Goal: Information Seeking & Learning: Learn about a topic

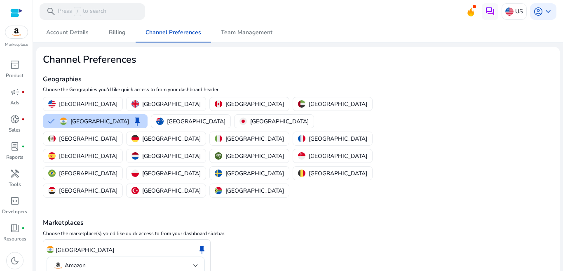
click at [303, 229] on p "Choose the marketplace(s) you'd like quick access to from your dashboard sideba…" at bounding box center [298, 232] width 510 height 7
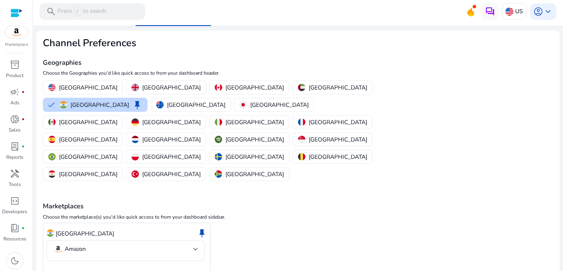
scroll to position [19, 0]
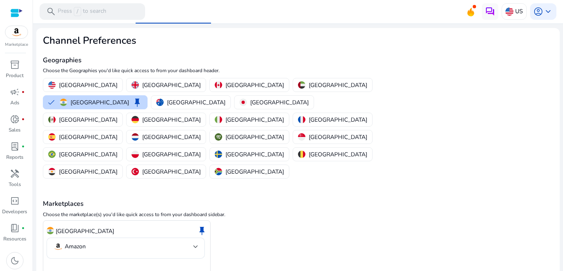
click at [308, 220] on div "India keep Amazon" at bounding box center [298, 247] width 510 height 54
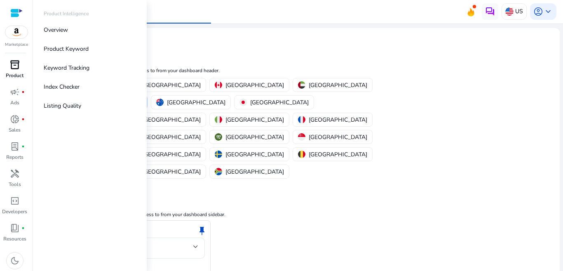
click at [14, 72] on p "Product" at bounding box center [15, 75] width 18 height 7
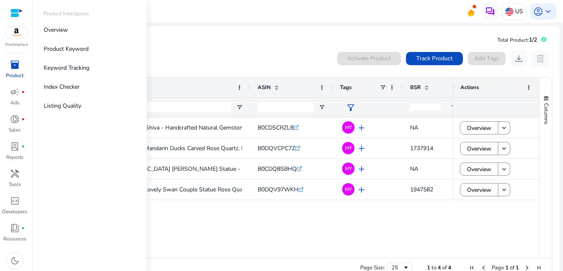
click at [16, 69] on span "inventory_2" at bounding box center [15, 65] width 10 height 10
click at [84, 46] on p "Product Keyword" at bounding box center [66, 48] width 45 height 9
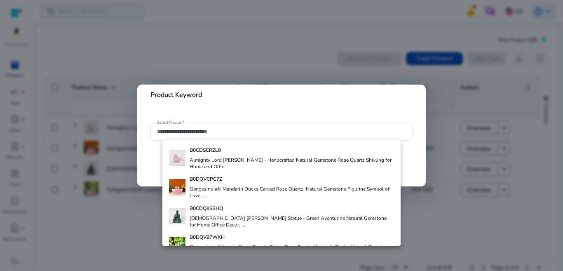
click at [133, 200] on div at bounding box center [281, 135] width 563 height 271
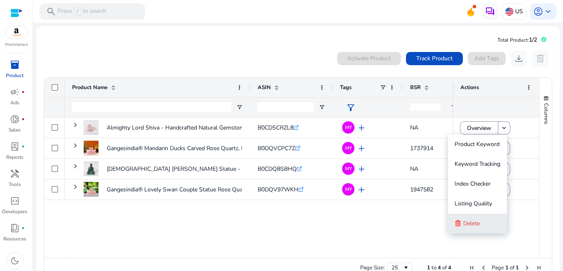
click at [473, 224] on span "Delete" at bounding box center [471, 223] width 16 height 8
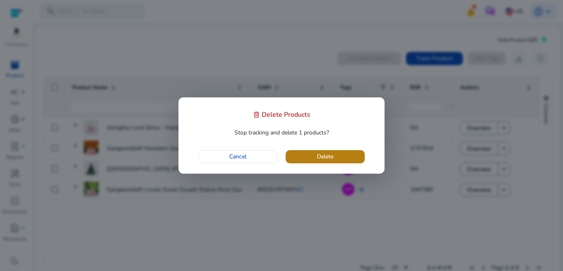
click at [314, 158] on span "button" at bounding box center [325, 157] width 79 height 20
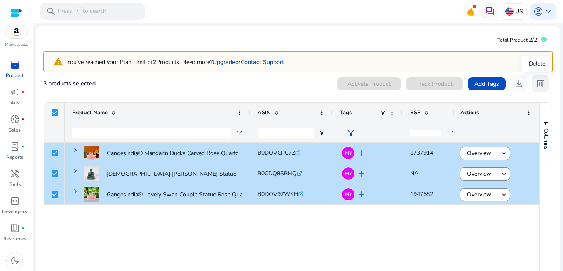
click at [538, 83] on span "delete" at bounding box center [540, 84] width 10 height 10
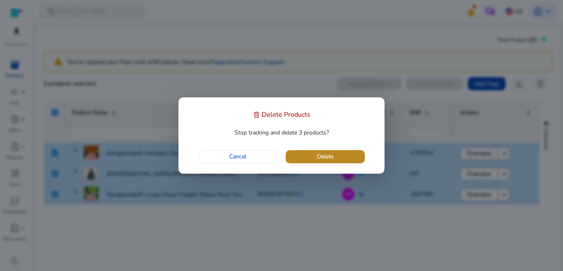
click at [327, 153] on span "Delete" at bounding box center [325, 156] width 16 height 9
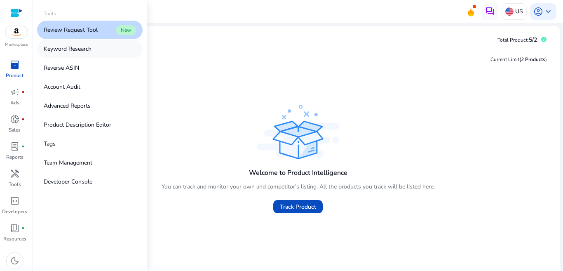
click at [76, 47] on p "Keyword Research" at bounding box center [68, 48] width 48 height 9
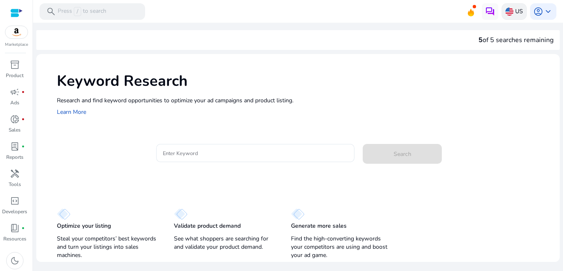
click at [516, 10] on p "US" at bounding box center [519, 11] width 8 height 14
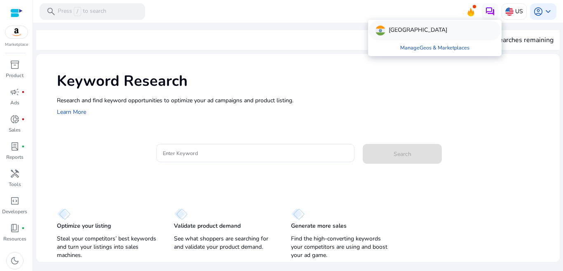
click at [433, 35] on div "[GEOGRAPHIC_DATA]" at bounding box center [435, 31] width 132 height 20
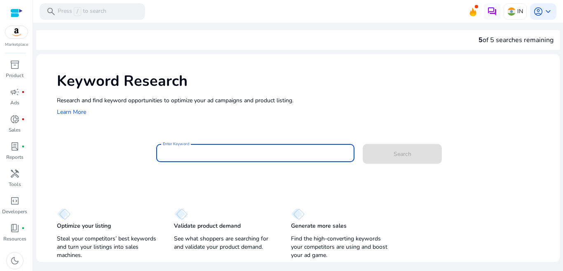
click at [197, 155] on input "Enter Keyword" at bounding box center [255, 152] width 185 height 9
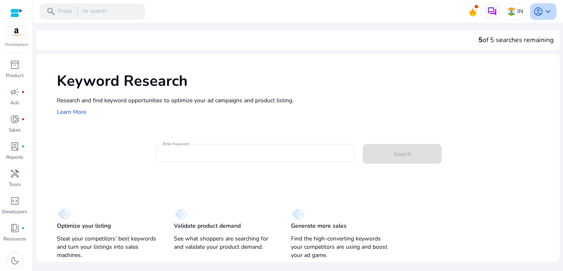
click at [546, 8] on span "keyboard_arrow_down" at bounding box center [548, 12] width 10 height 10
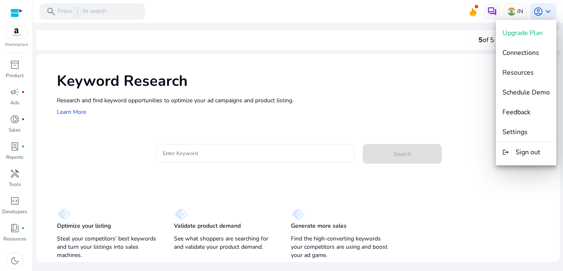
click at [207, 154] on div at bounding box center [281, 135] width 563 height 271
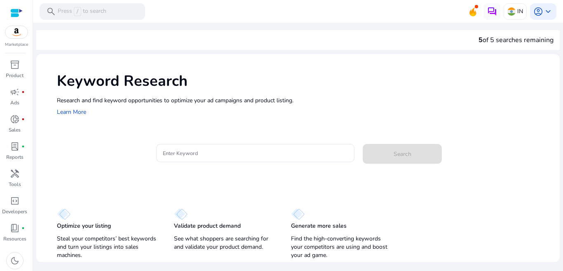
click at [207, 154] on input "Enter Keyword" at bounding box center [255, 152] width 185 height 9
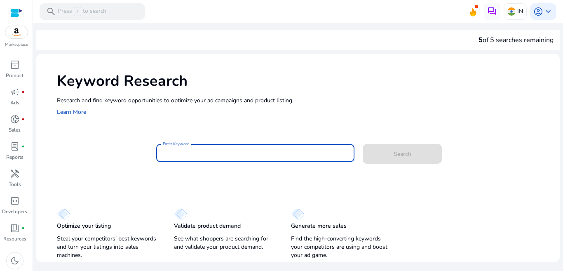
click at [207, 154] on input "Enter Keyword" at bounding box center [255, 152] width 185 height 9
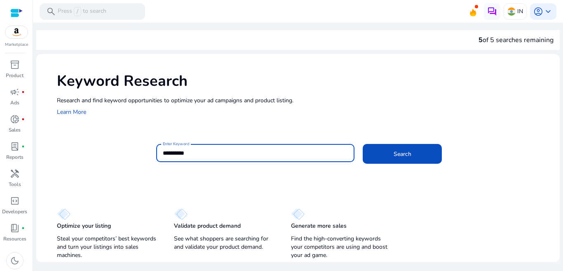
paste input "**********"
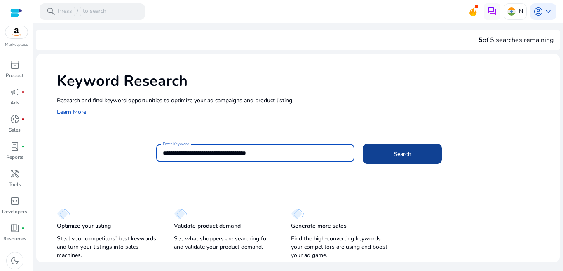
type input "**********"
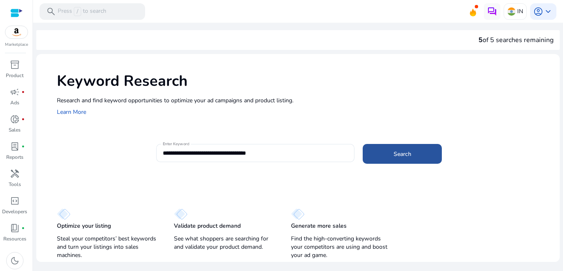
click at [389, 150] on span at bounding box center [402, 154] width 79 height 20
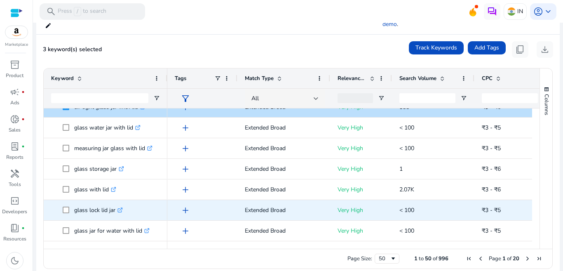
scroll to position [259, 0]
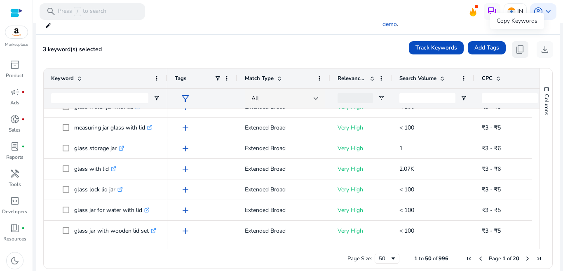
click at [513, 41] on button "content_copy" at bounding box center [520, 49] width 16 height 16
click at [518, 44] on span "content_copy" at bounding box center [520, 49] width 10 height 10
click at [515, 44] on span "content_copy" at bounding box center [520, 49] width 10 height 10
